Goal: Task Accomplishment & Management: Complete application form

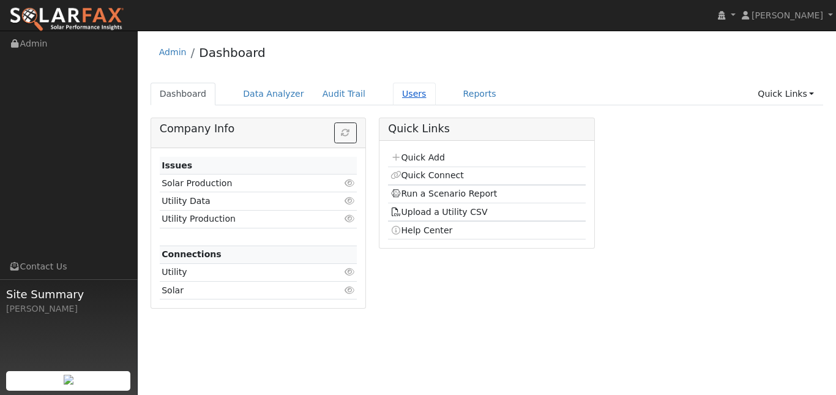
click at [436, 100] on link "Users" at bounding box center [414, 94] width 43 height 23
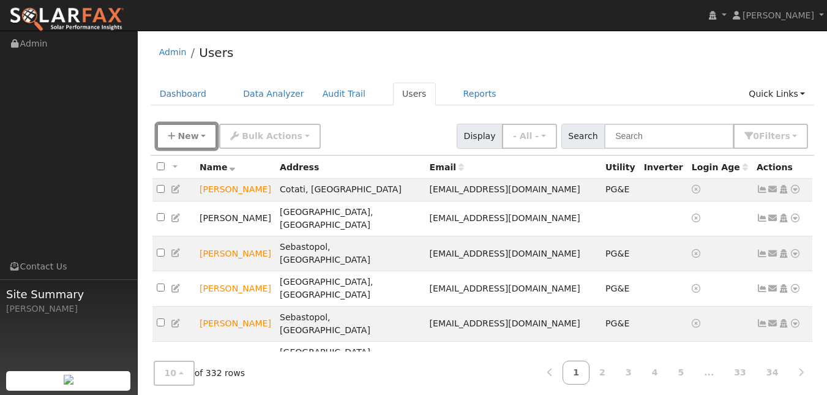
click at [197, 141] on span "New" at bounding box center [188, 136] width 21 height 10
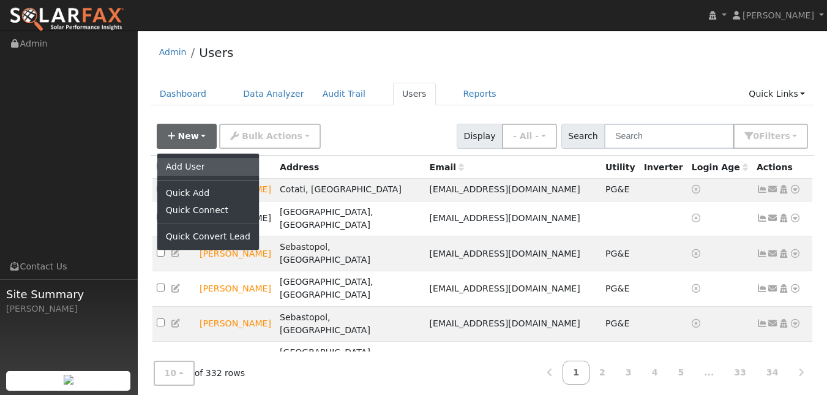
click at [205, 175] on link "Add User" at bounding box center [208, 166] width 102 height 17
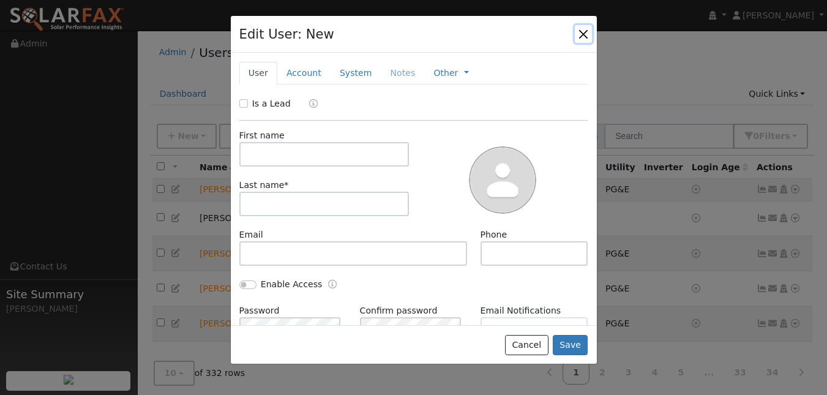
click at [575, 40] on button "button" at bounding box center [583, 33] width 17 height 17
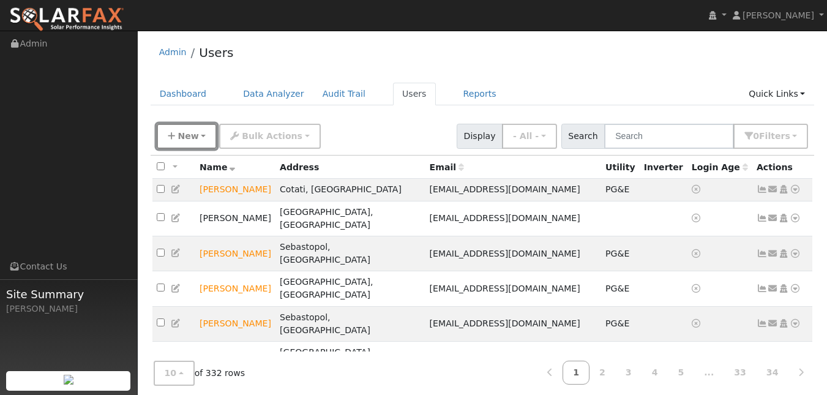
click at [190, 149] on button "New" at bounding box center [187, 136] width 61 height 25
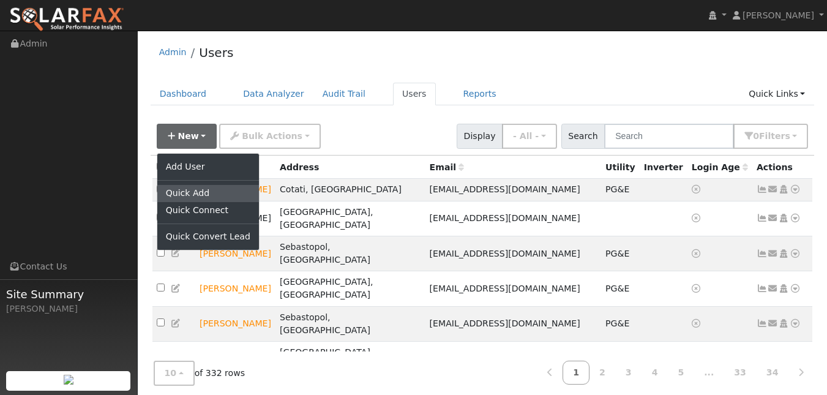
click at [200, 202] on link "Quick Add" at bounding box center [208, 193] width 102 height 17
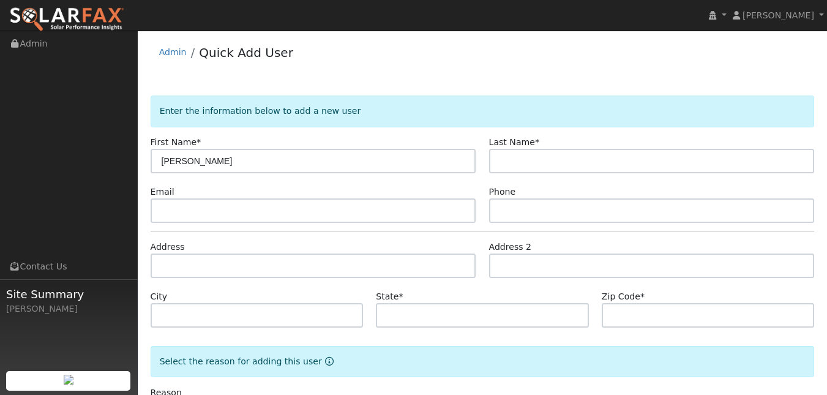
type input "[PERSON_NAME]"
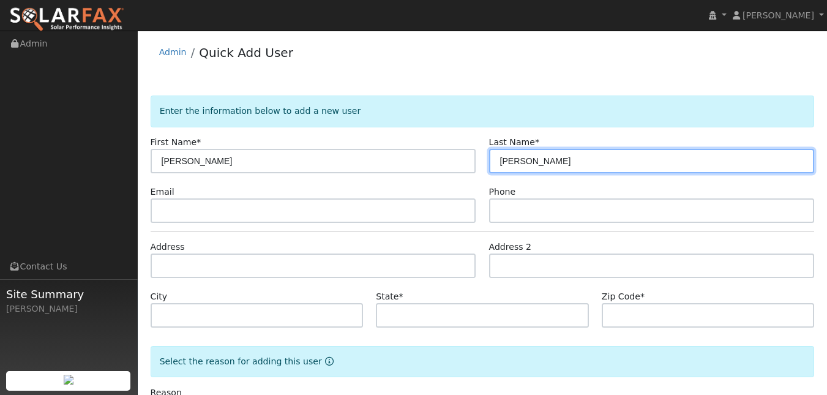
type input "[PERSON_NAME]"
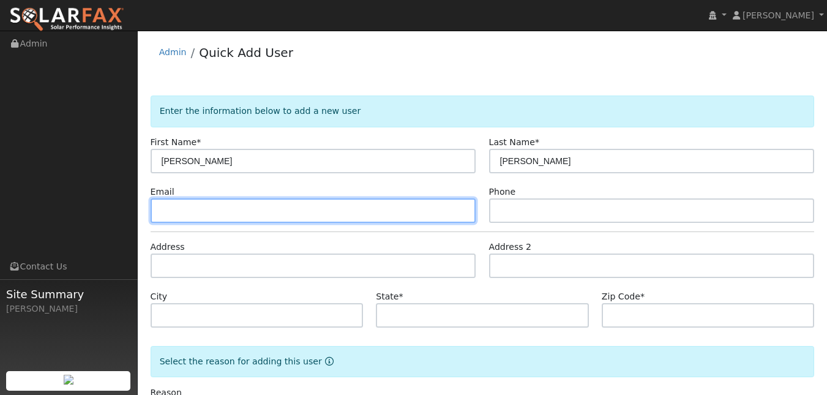
click at [253, 223] on input "text" at bounding box center [314, 210] width 326 height 24
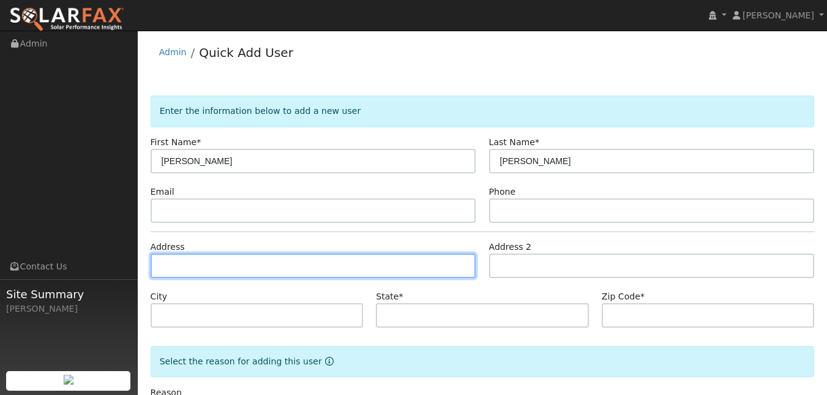
click at [252, 278] on input "text" at bounding box center [314, 266] width 326 height 24
type input "[STREET_ADDRESS]"
type input "[GEOGRAPHIC_DATA]"
type input "CA"
type input "94118"
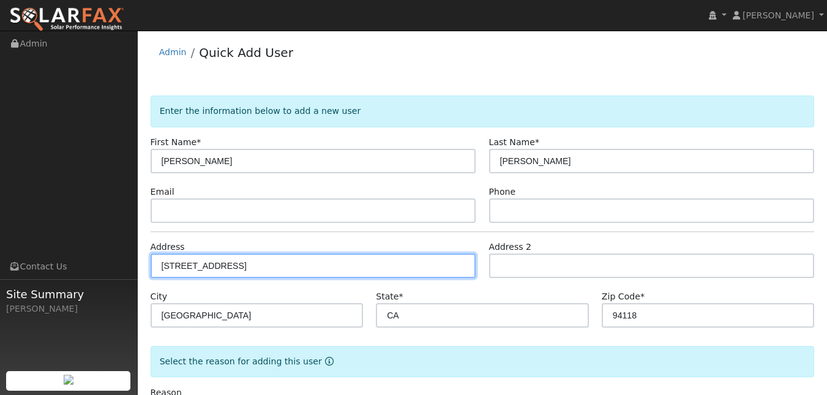
scroll to position [108, 0]
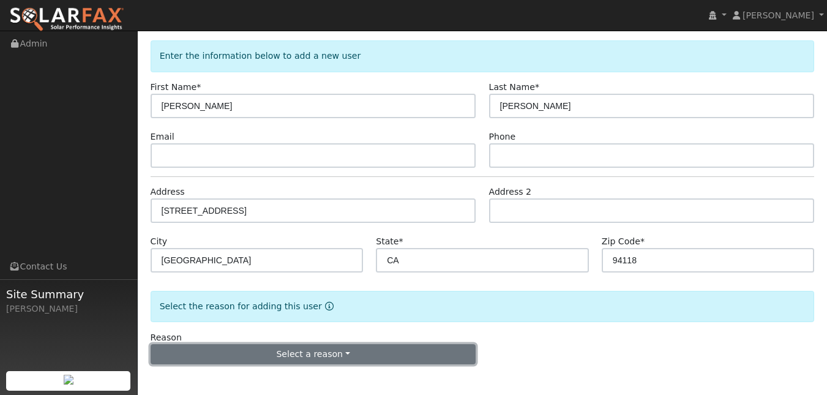
click at [326, 350] on button "Select a reason" at bounding box center [314, 354] width 326 height 21
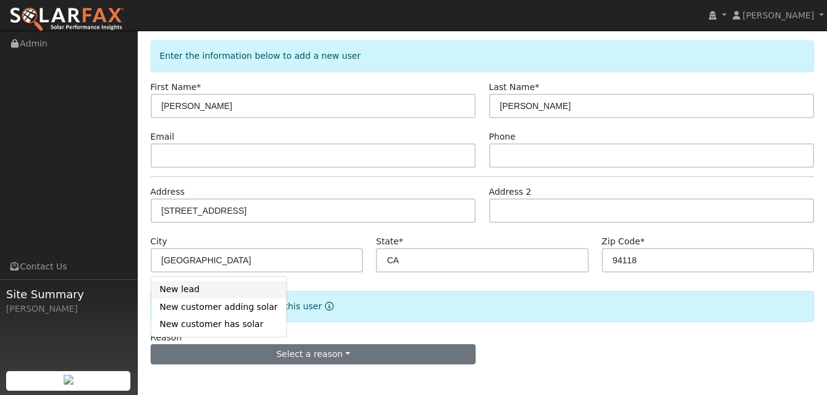
click at [222, 281] on link "New lead" at bounding box center [218, 289] width 135 height 17
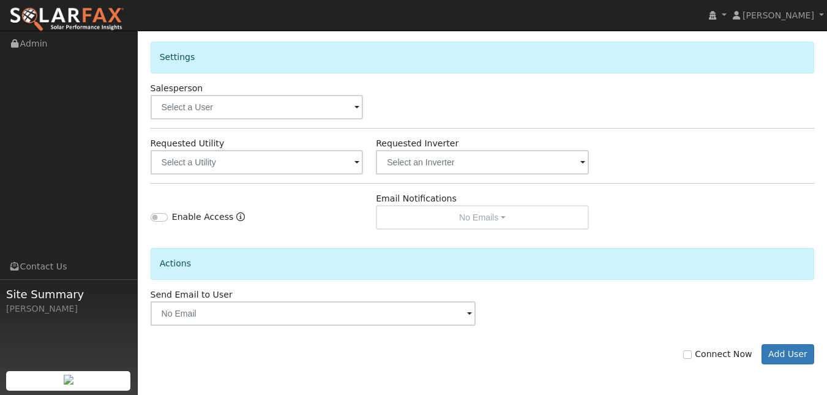
scroll to position [495, 0]
click at [781, 348] on button "Add User" at bounding box center [788, 354] width 53 height 21
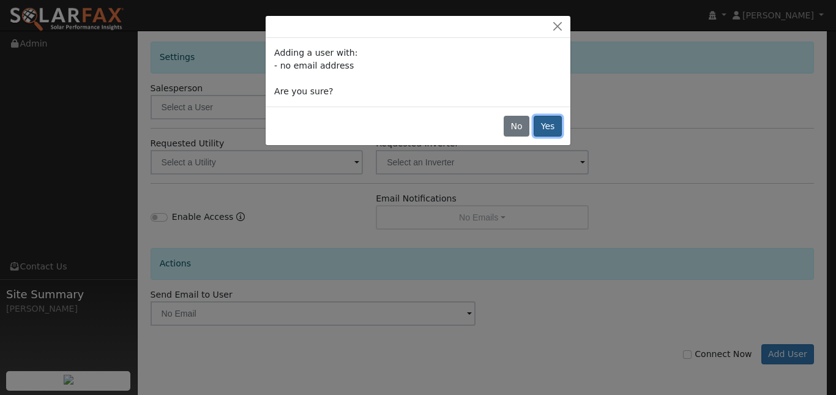
click at [546, 137] on button "Yes" at bounding box center [548, 126] width 28 height 21
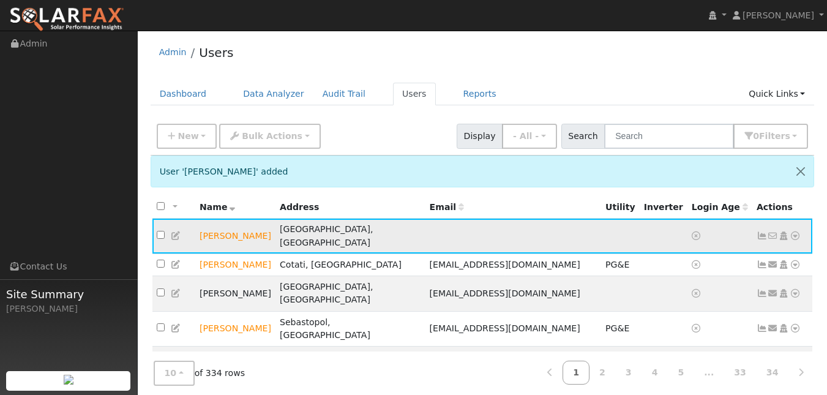
click at [182, 240] on icon at bounding box center [176, 235] width 11 height 9
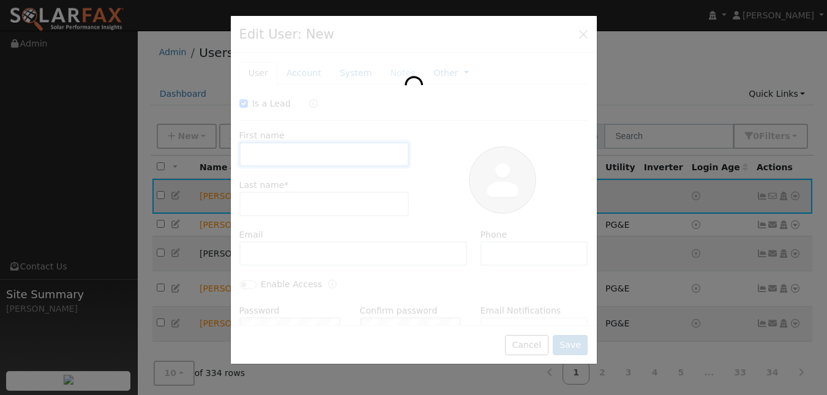
checkbox input "true"
type input "Tony"
type input "Canini"
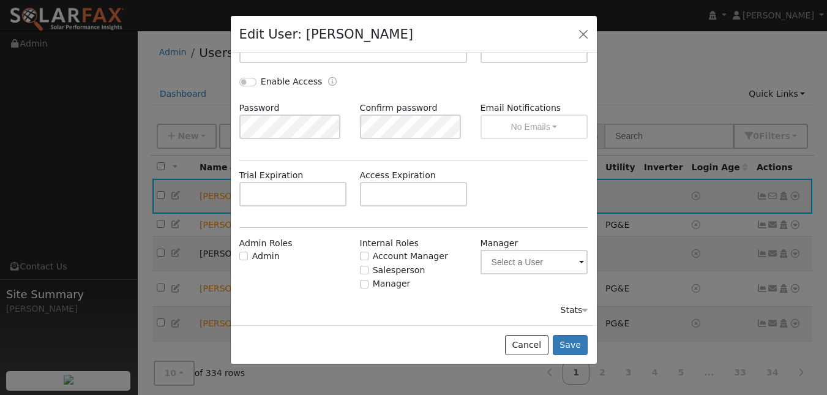
scroll to position [268, 0]
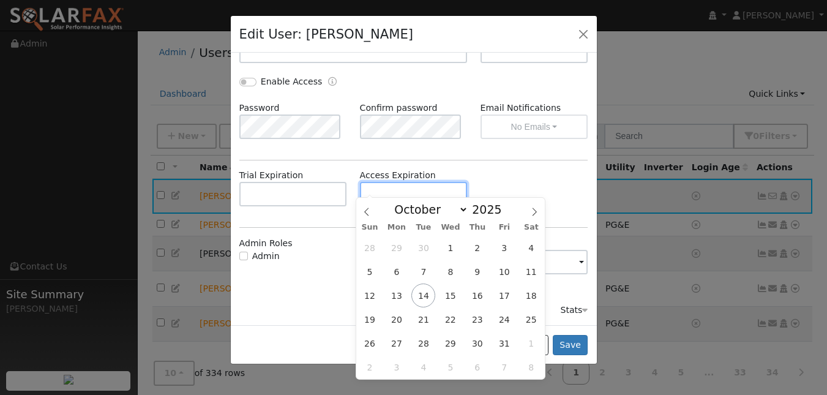
click at [379, 182] on input "text" at bounding box center [414, 194] width 108 height 24
click at [446, 339] on span "29" at bounding box center [450, 343] width 24 height 24
type input "[DATE]"
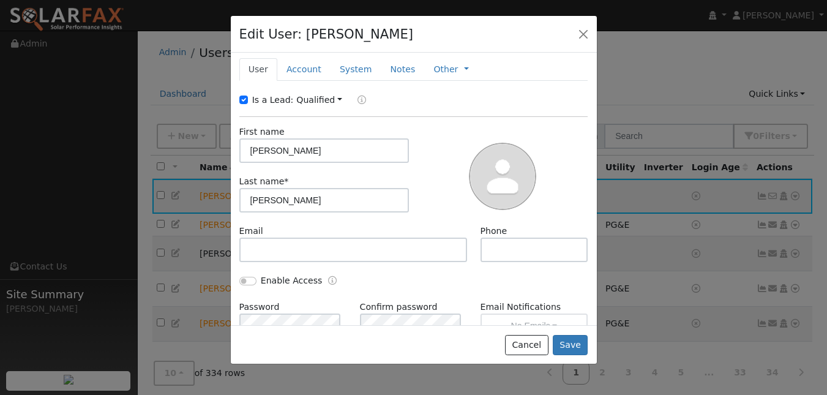
scroll to position [3, 0]
click at [316, 81] on link "Account" at bounding box center [303, 70] width 53 height 23
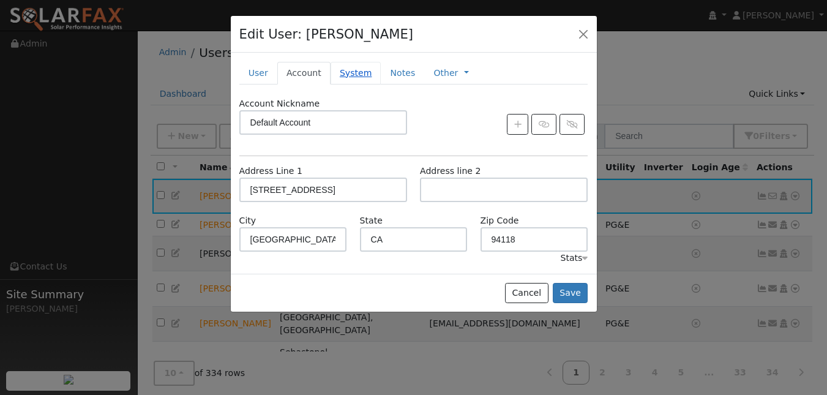
click at [362, 83] on link "System" at bounding box center [356, 73] width 51 height 23
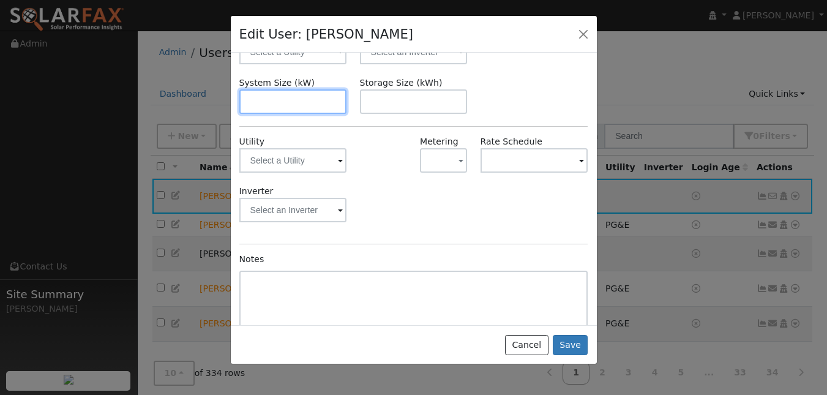
scroll to position [125, 0]
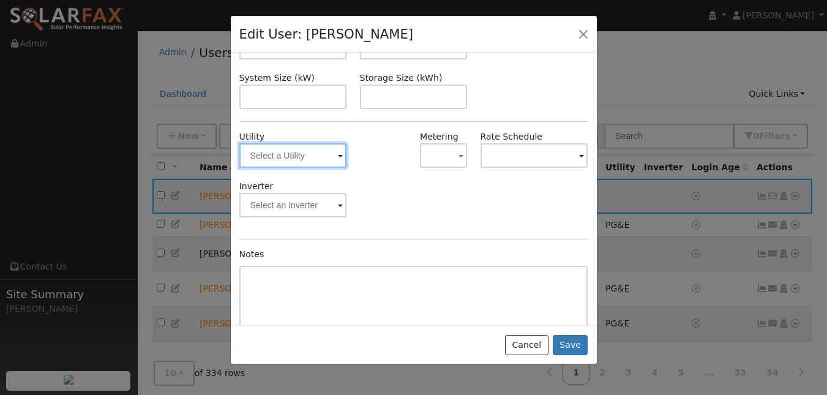
click at [321, 168] on input "text" at bounding box center [293, 155] width 108 height 24
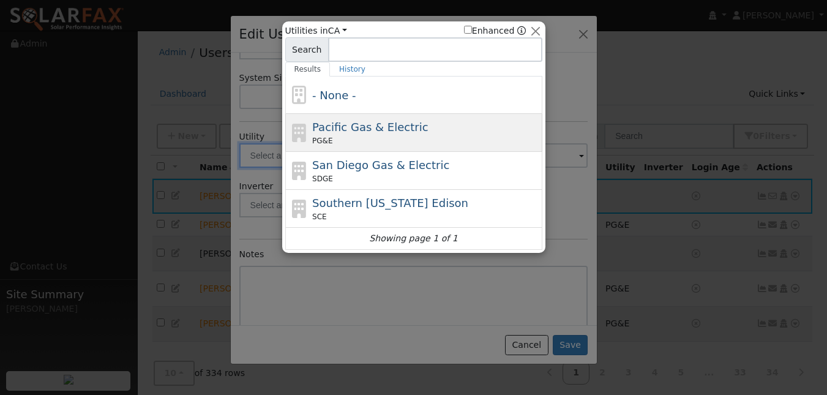
click at [350, 133] on span "Pacific Gas & Electric" at bounding box center [370, 127] width 116 height 13
type input "PG&E"
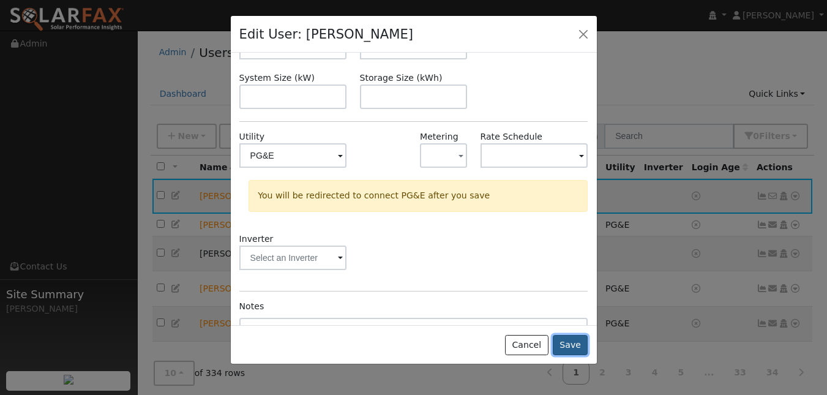
click at [557, 356] on button "Save" at bounding box center [571, 345] width 36 height 21
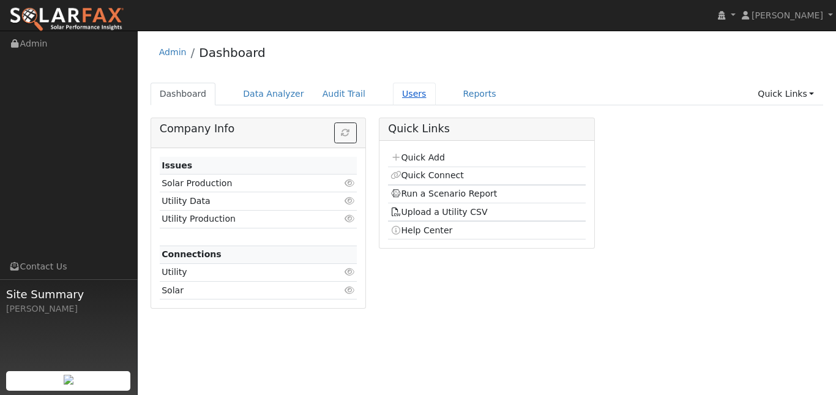
click at [436, 105] on link "Users" at bounding box center [414, 94] width 43 height 23
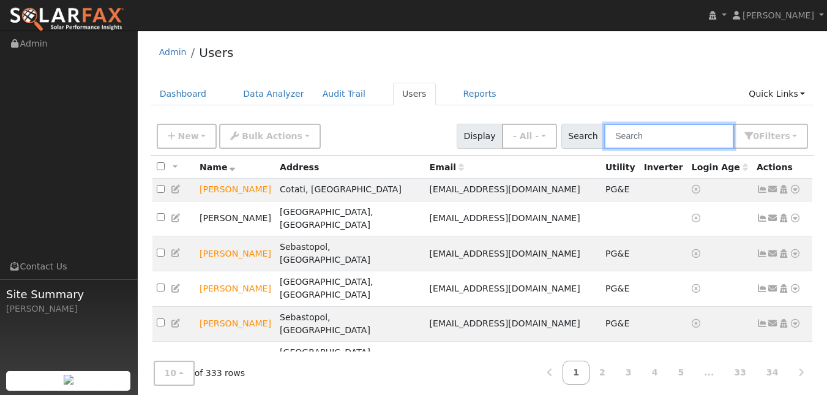
click at [653, 149] on input "text" at bounding box center [669, 136] width 130 height 25
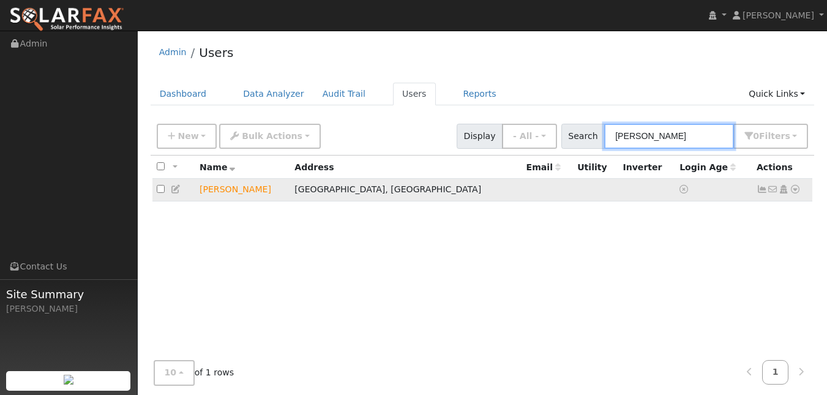
type input "[PERSON_NAME]"
click at [181, 193] on icon at bounding box center [176, 189] width 11 height 9
type input "[DATE]"
checkbox input "true"
type input "[PERSON_NAME]"
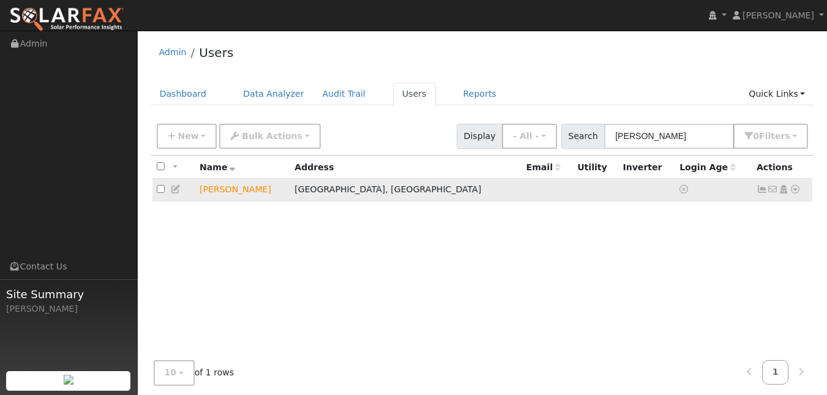
type input "[PERSON_NAME]"
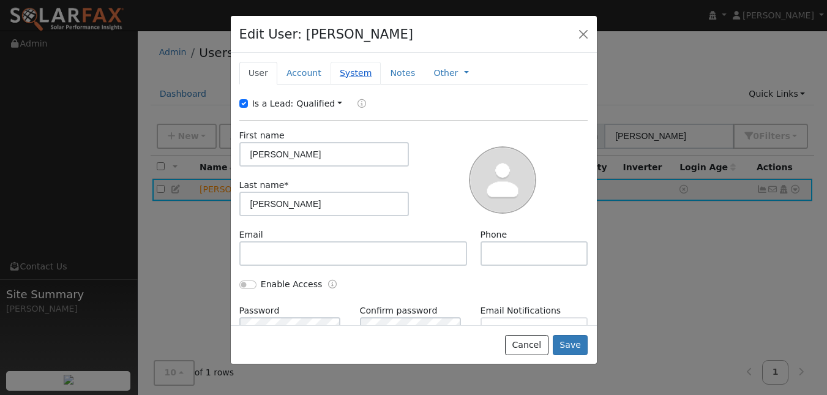
click at [381, 85] on link "System" at bounding box center [356, 73] width 51 height 23
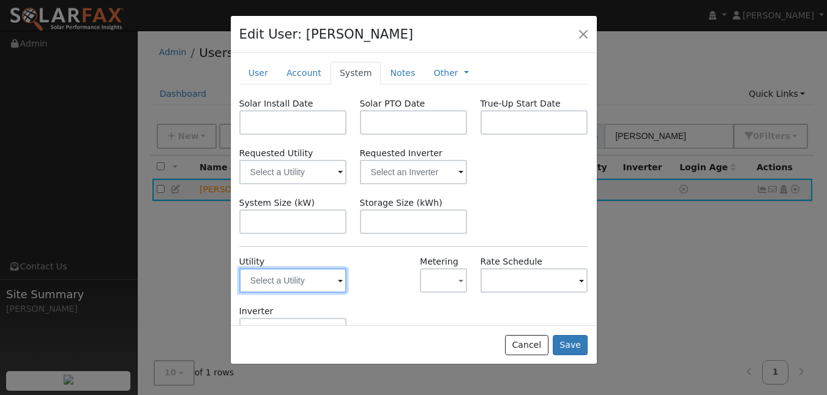
click at [318, 293] on input "text" at bounding box center [293, 280] width 108 height 24
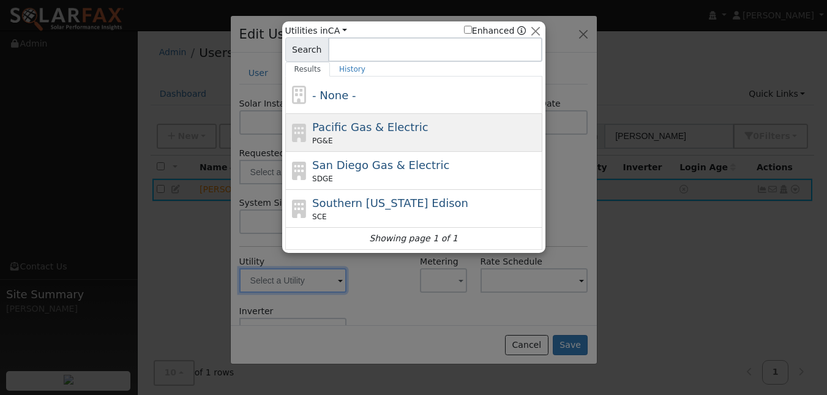
click at [366, 133] on span "Pacific Gas & Electric" at bounding box center [370, 127] width 116 height 13
type input "PG&E"
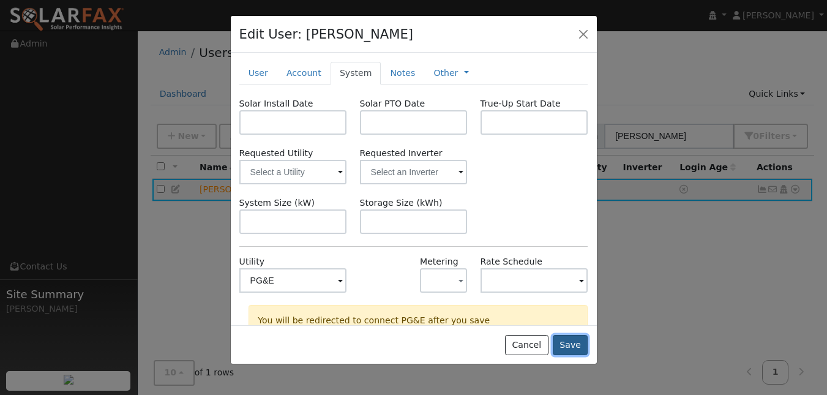
click at [568, 356] on button "Save" at bounding box center [571, 345] width 36 height 21
